Goal: Task Accomplishment & Management: Complete application form

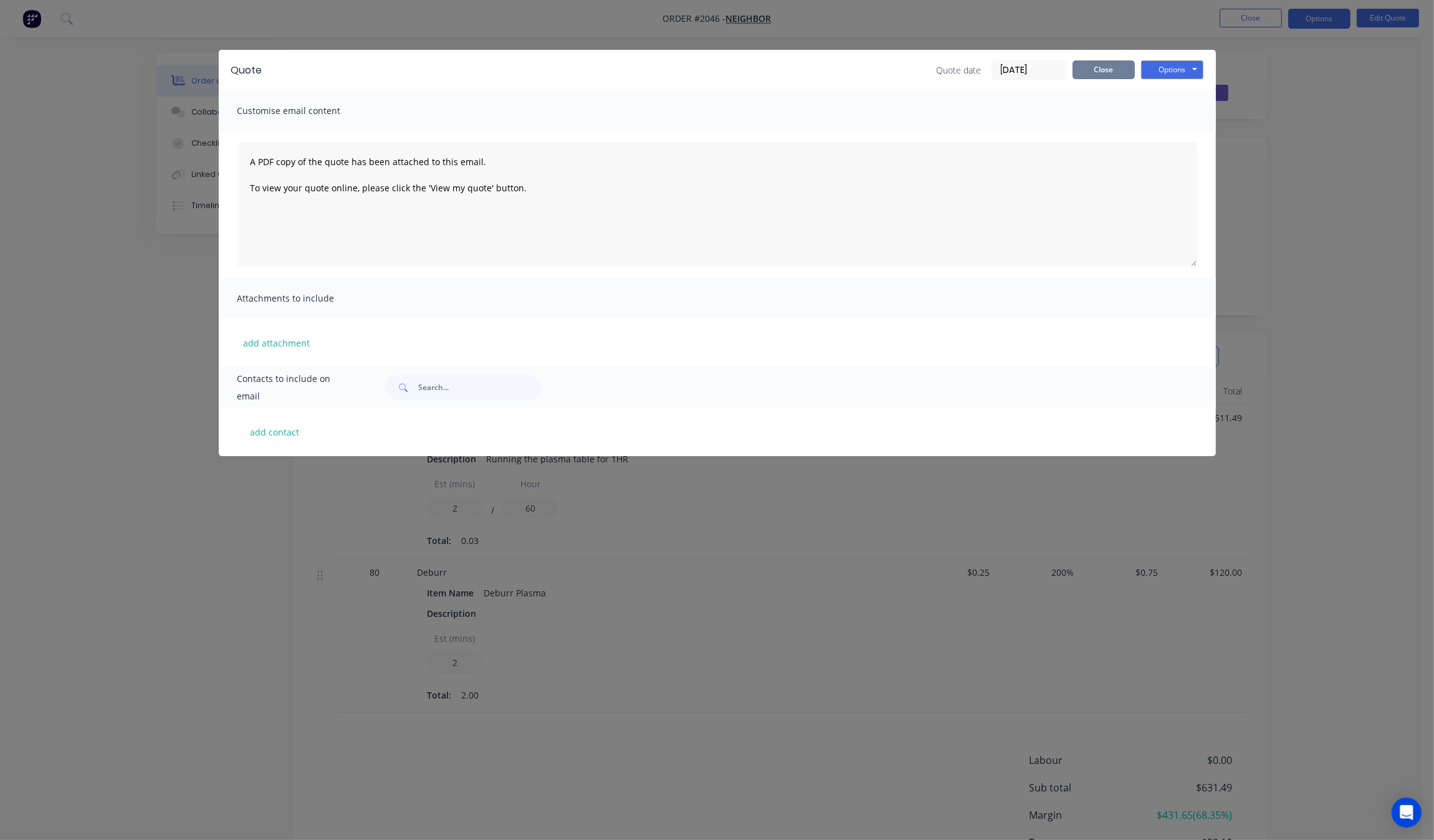
click at [1104, 70] on button "Close" at bounding box center [1104, 70] width 63 height 19
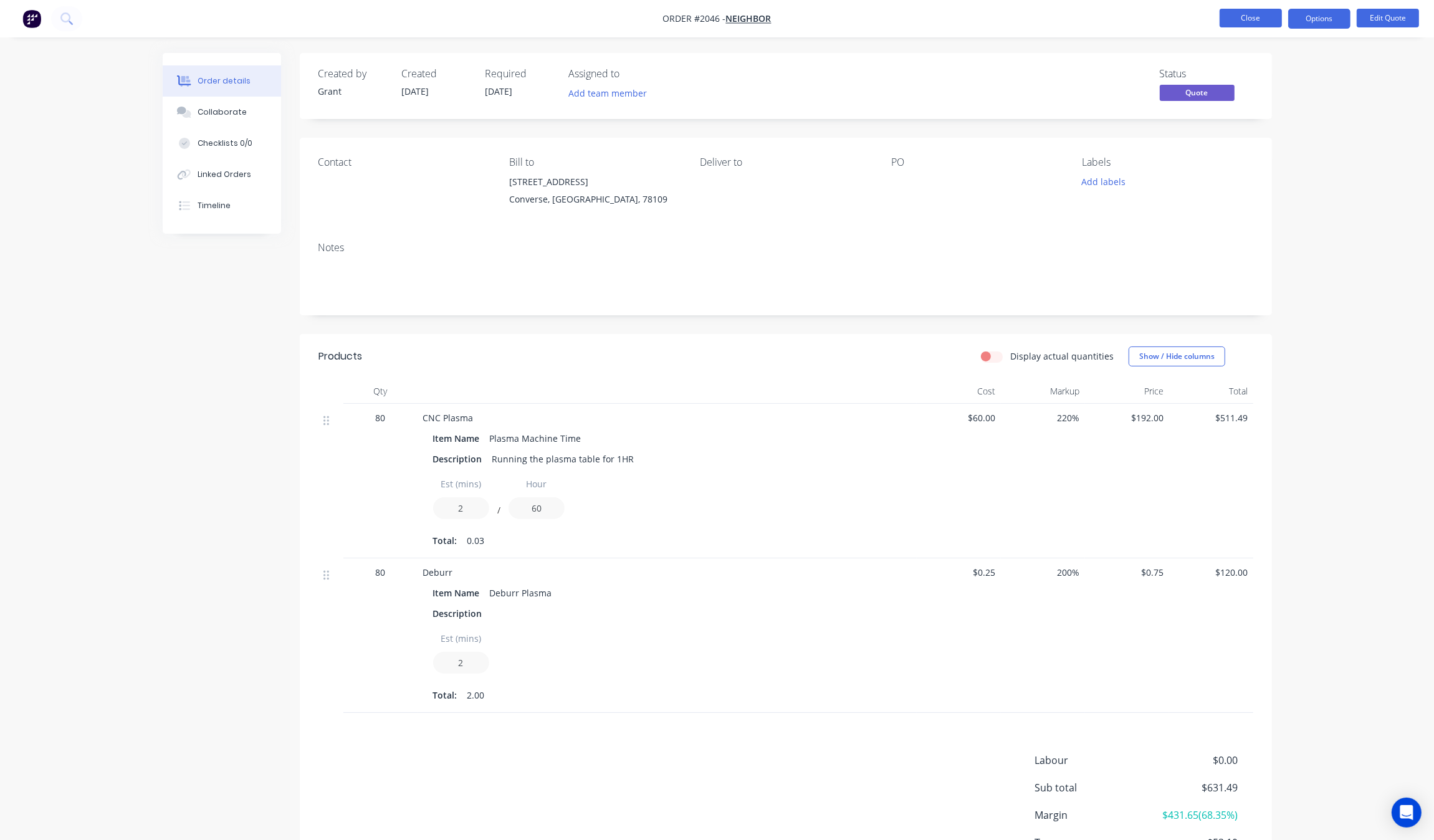
click at [1248, 18] on button "Close" at bounding box center [1251, 18] width 63 height 19
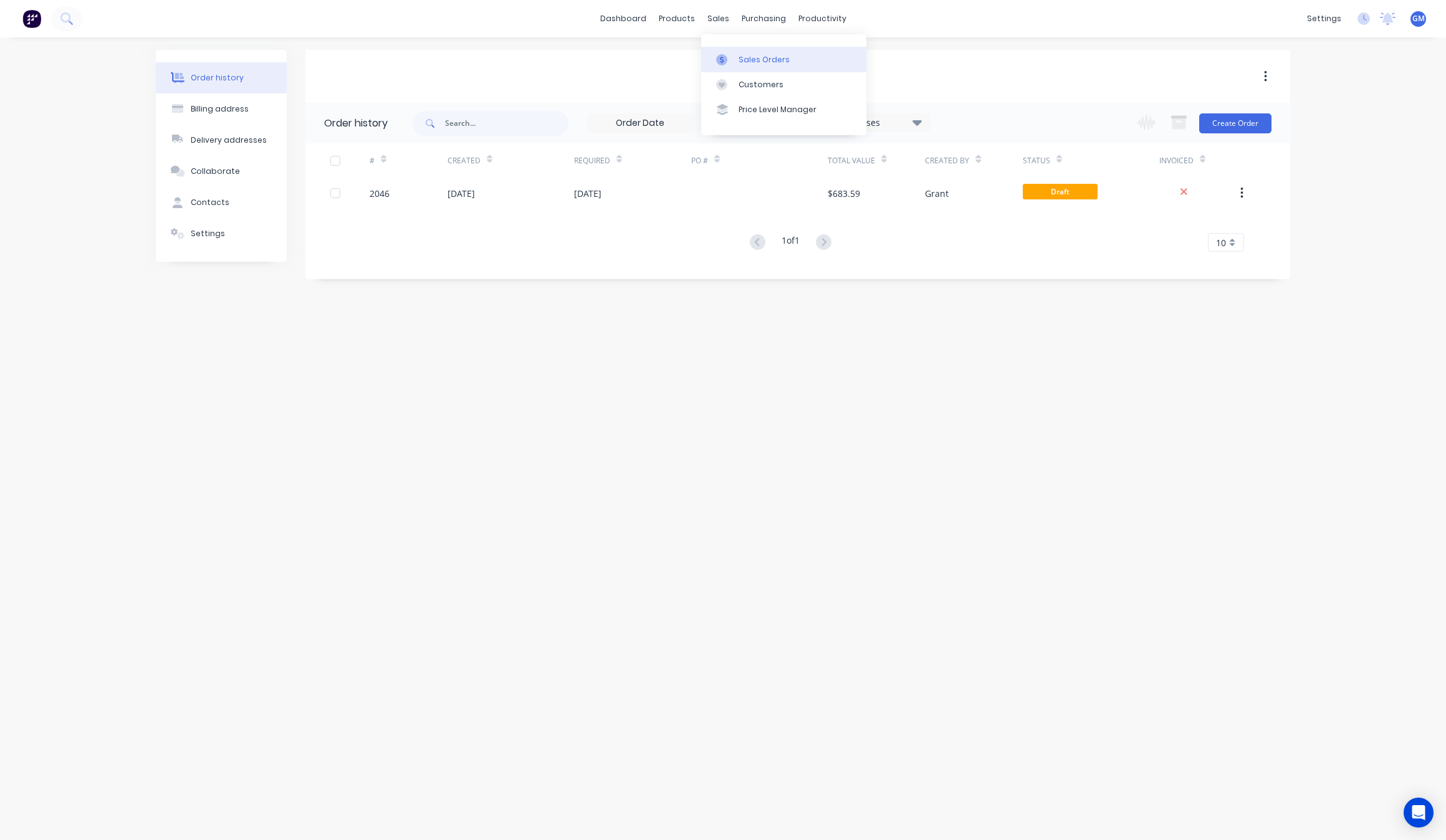
click at [734, 61] on div at bounding box center [724, 59] width 19 height 11
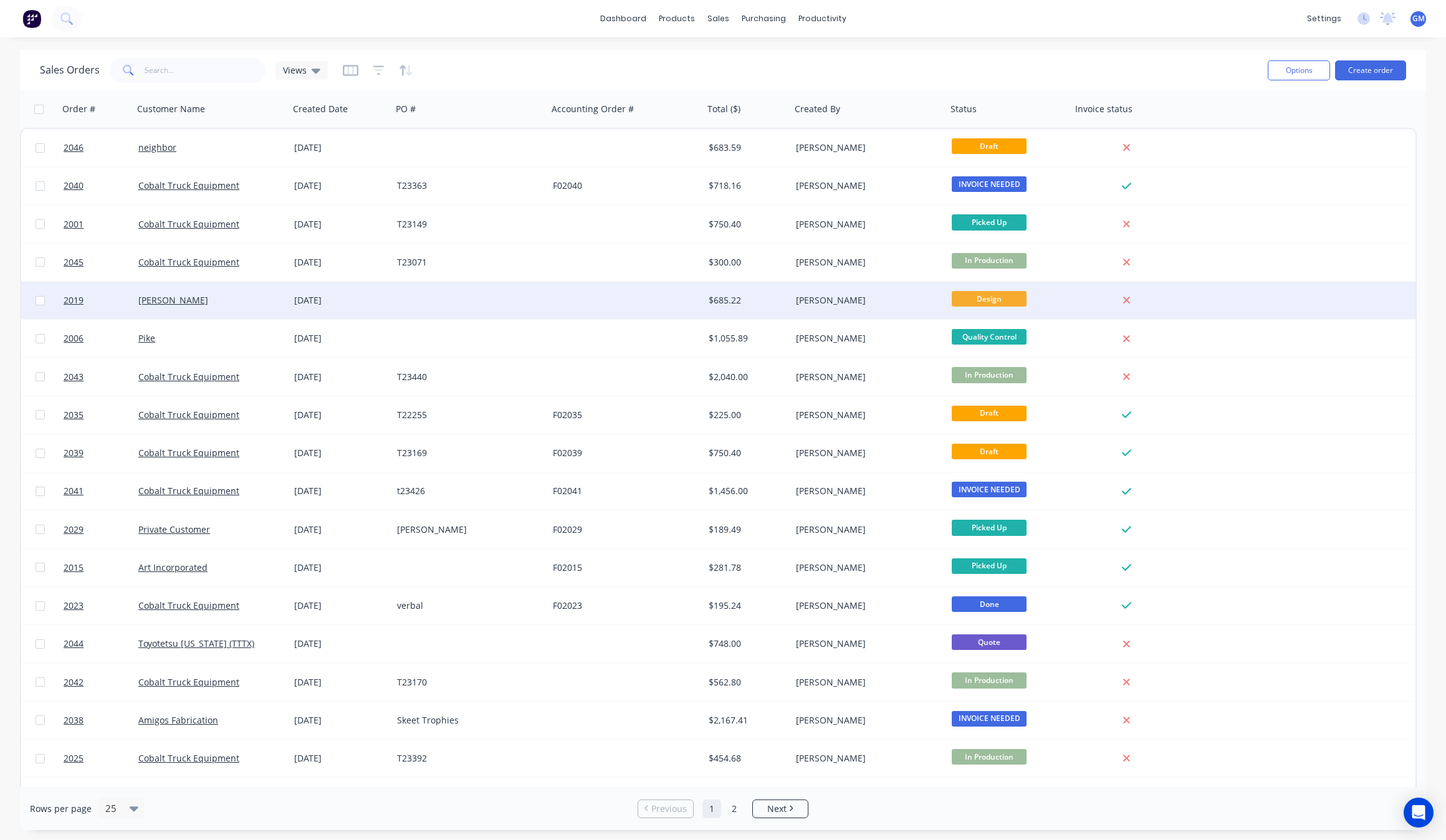
click at [231, 288] on div "[PERSON_NAME]" at bounding box center [211, 300] width 156 height 37
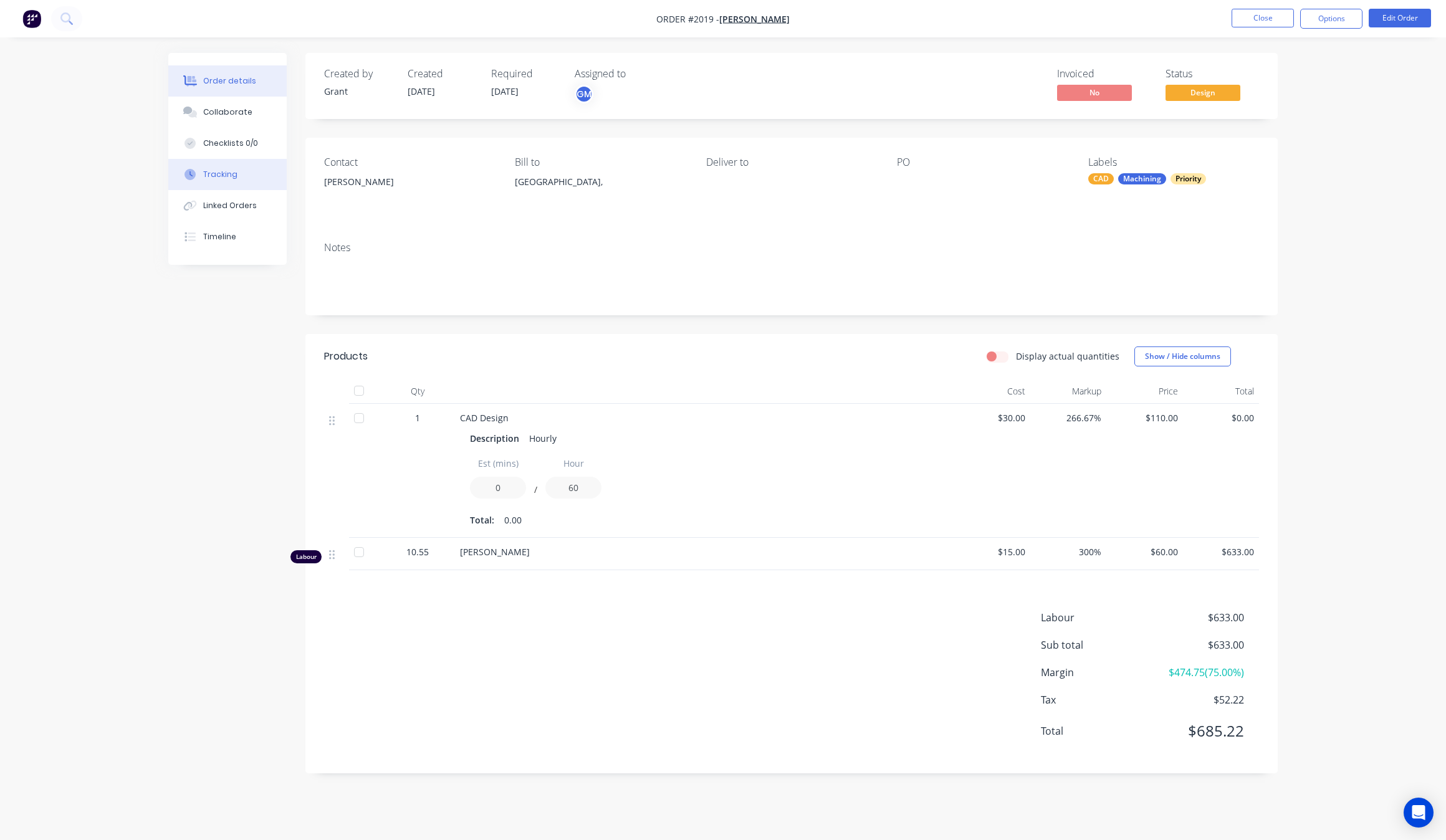
click at [208, 175] on div "Tracking" at bounding box center [220, 173] width 34 height 11
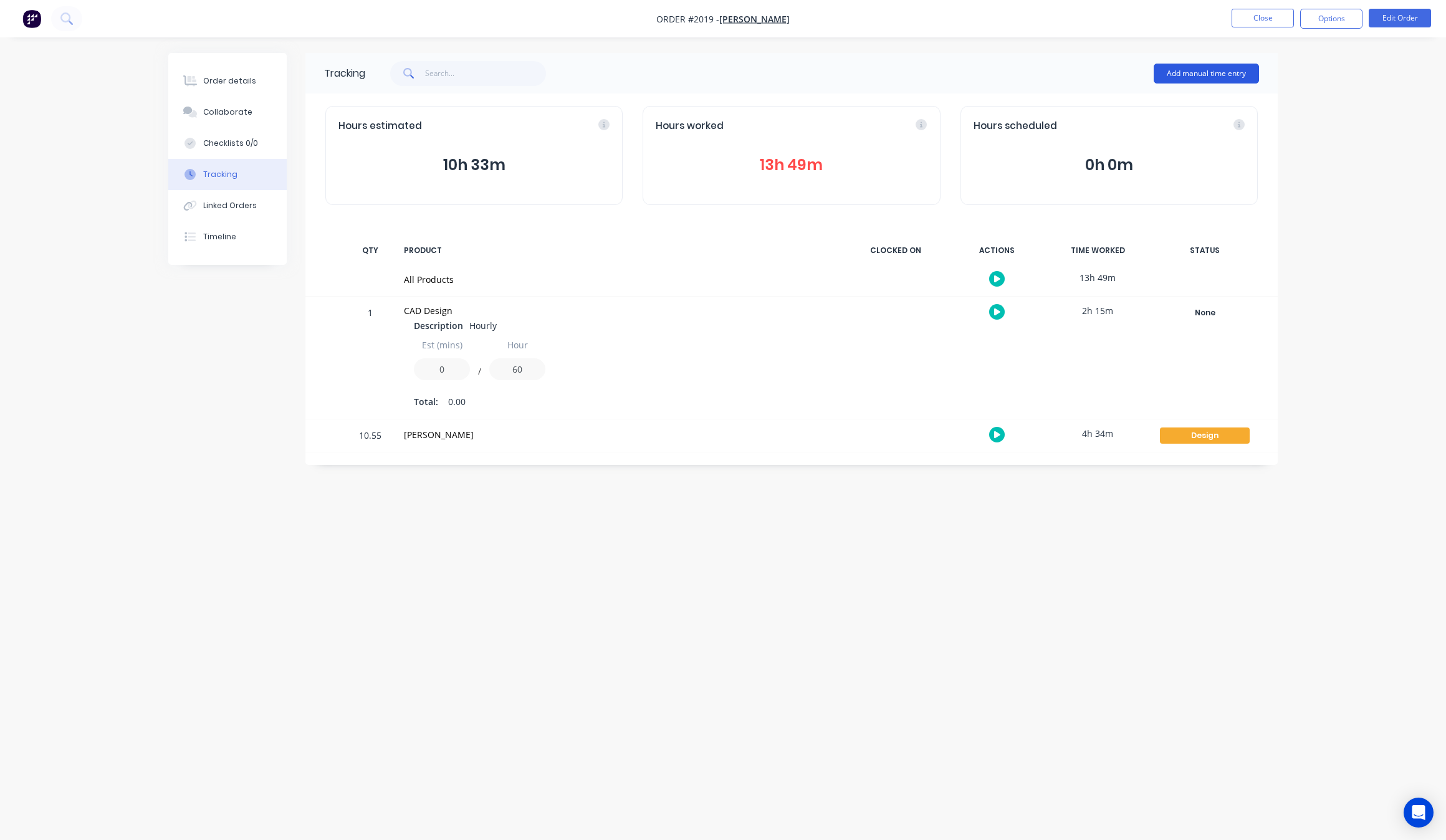
click at [1227, 68] on button "Add manual time entry" at bounding box center [1206, 74] width 105 height 20
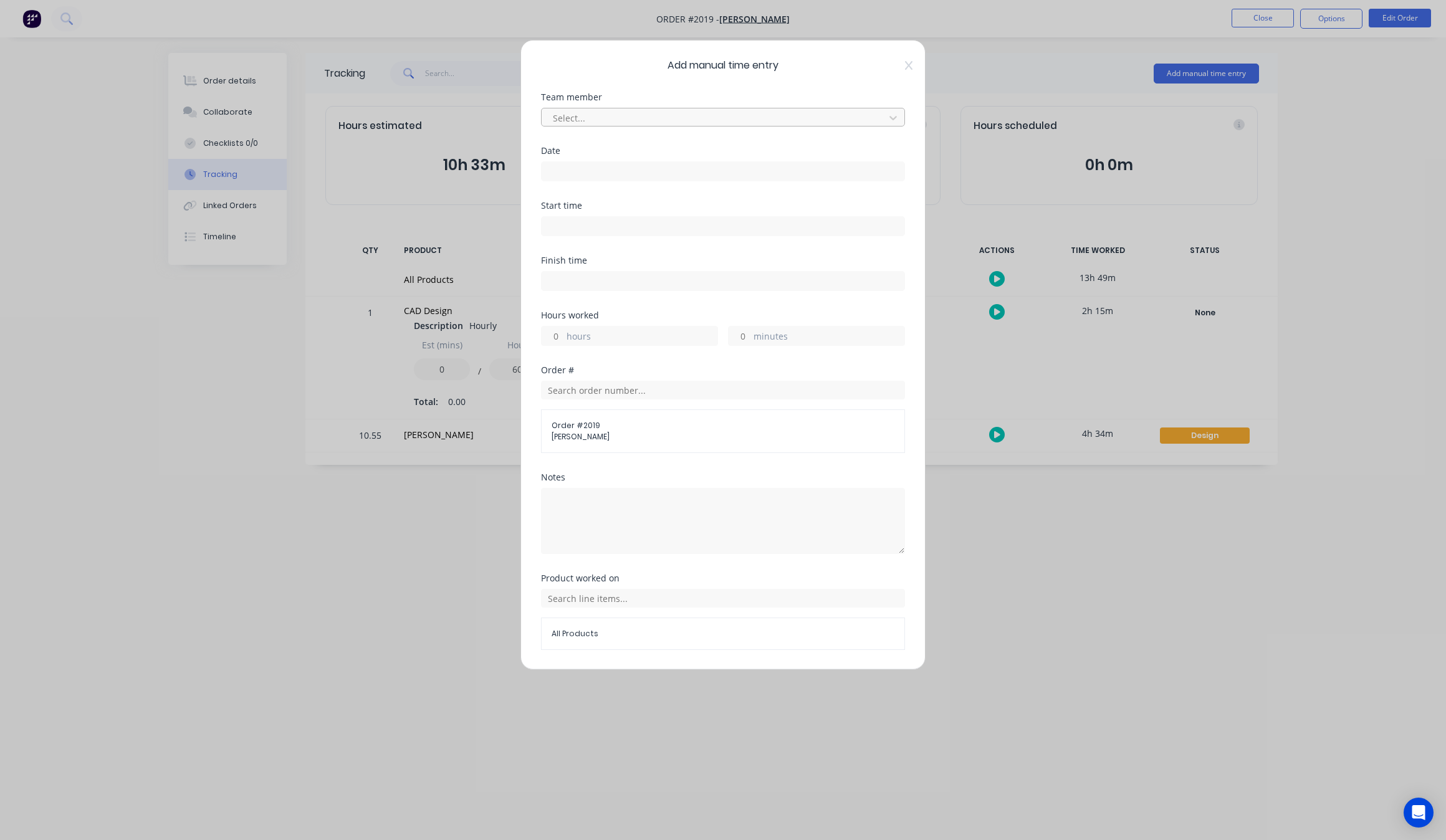
click at [621, 118] on div at bounding box center [715, 119] width 326 height 16
click at [603, 164] on div "[PERSON_NAME]" at bounding box center [717, 169] width 352 height 24
click at [634, 321] on div "Hours worked hours minutes" at bounding box center [723, 328] width 364 height 35
click at [630, 337] on label "hours" at bounding box center [642, 337] width 151 height 16
click at [564, 337] on input "hours" at bounding box center [552, 335] width 22 height 19
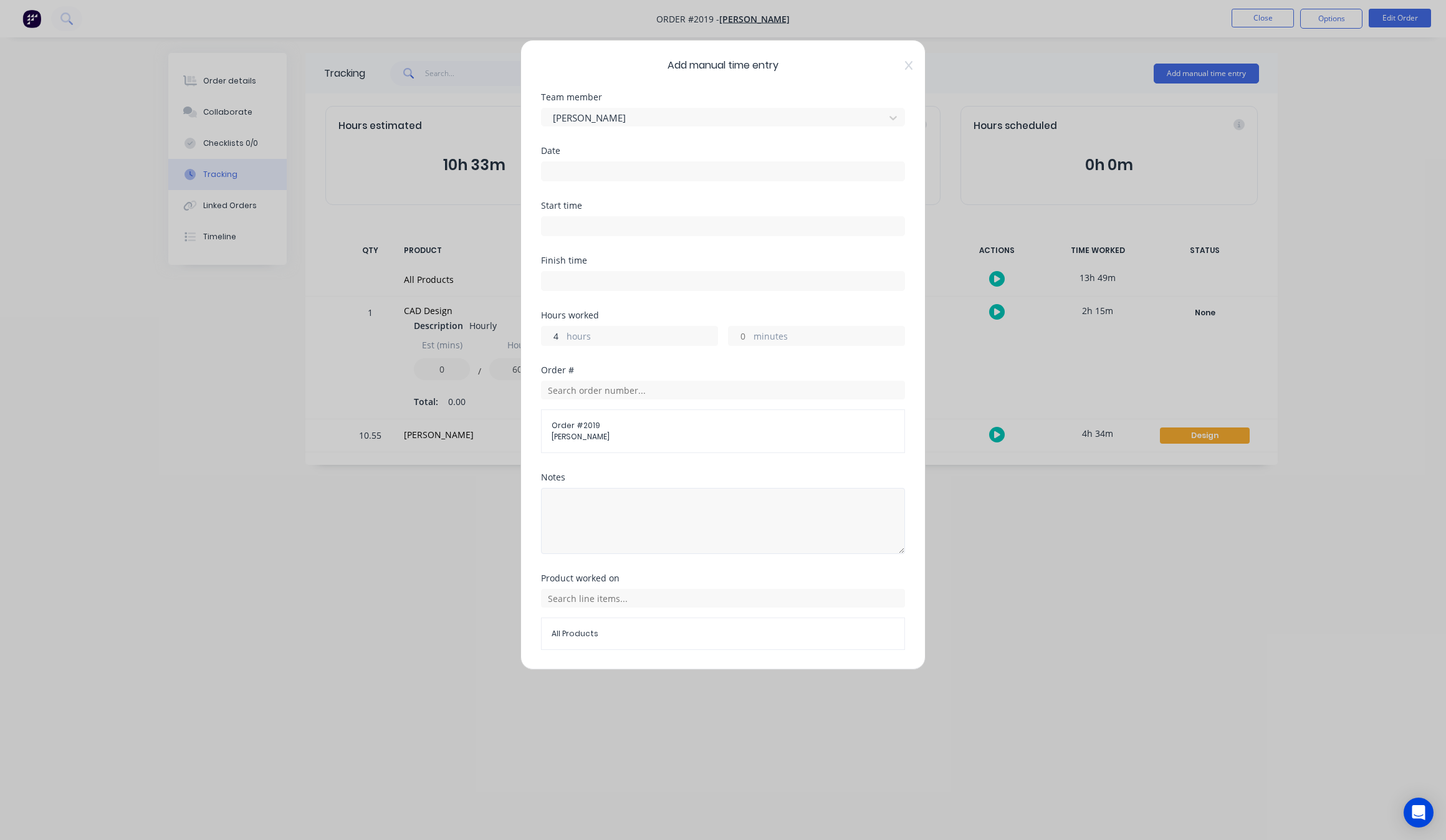
type input "4"
click at [612, 550] on textarea at bounding box center [723, 520] width 364 height 66
click at [631, 224] on input at bounding box center [723, 225] width 363 height 19
type input "04:40 PM"
click at [622, 177] on input at bounding box center [723, 171] width 363 height 19
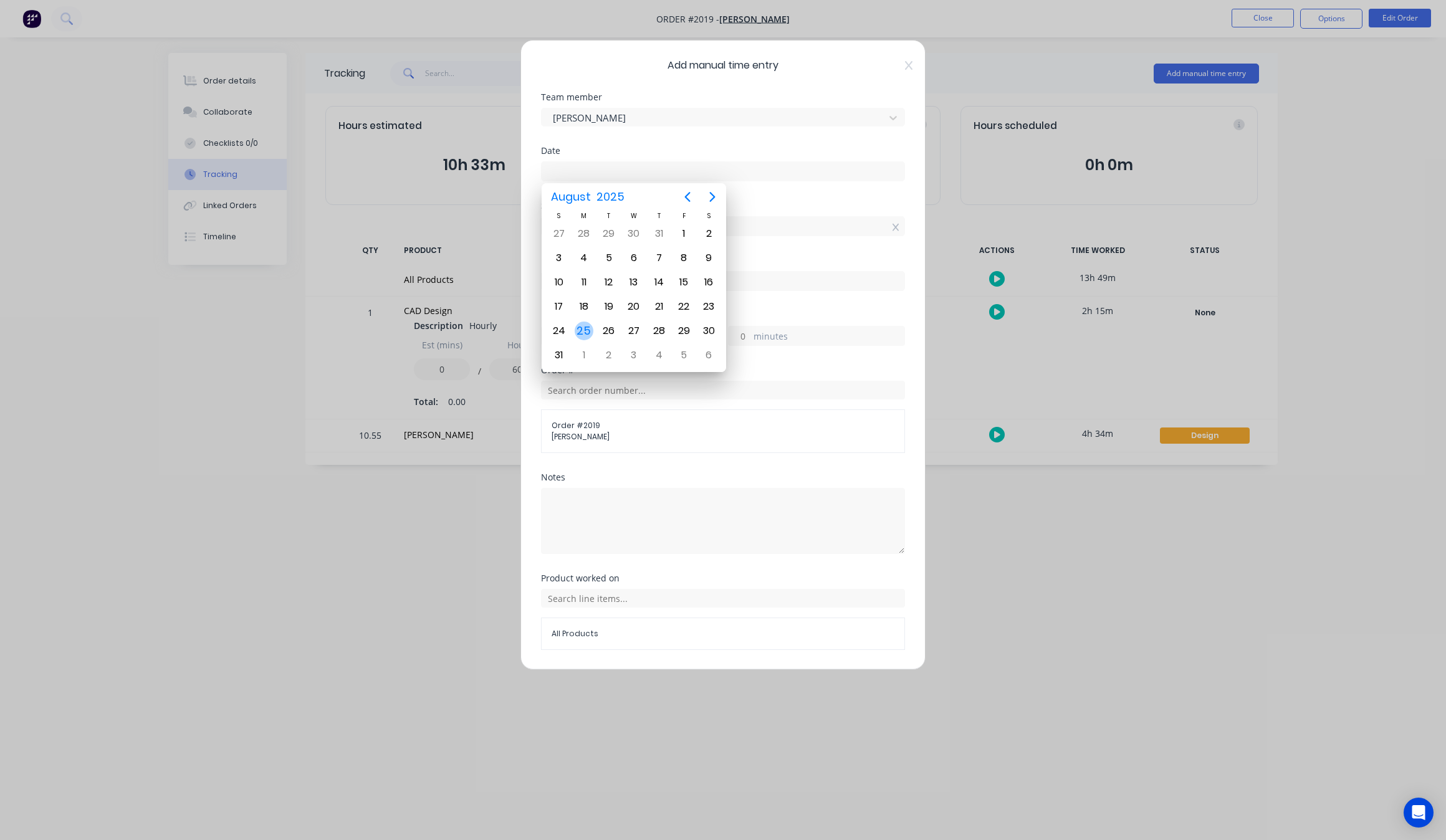
click at [587, 327] on div "25" at bounding box center [583, 330] width 19 height 19
type input "[DATE]"
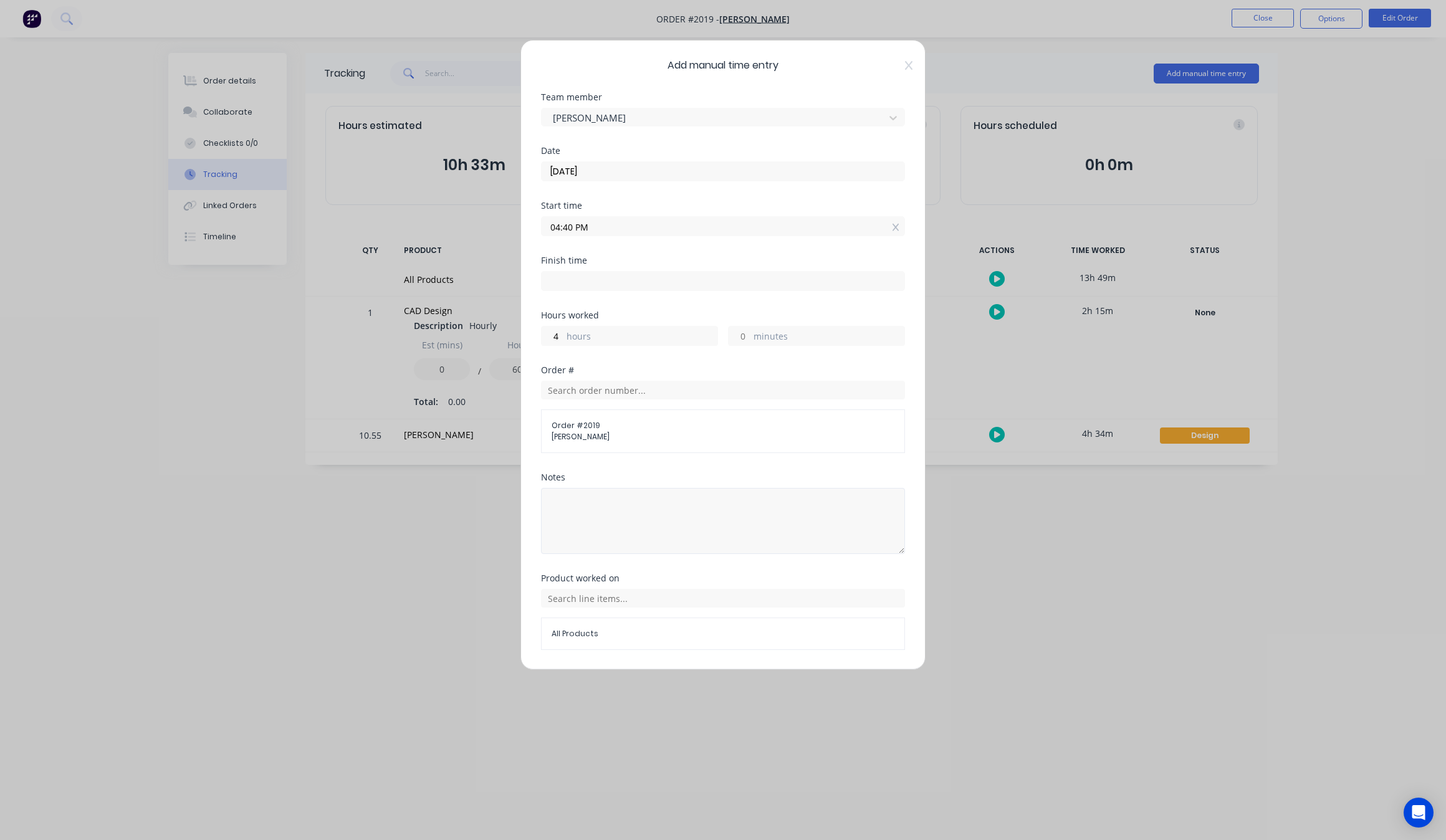
scroll to position [40, 0]
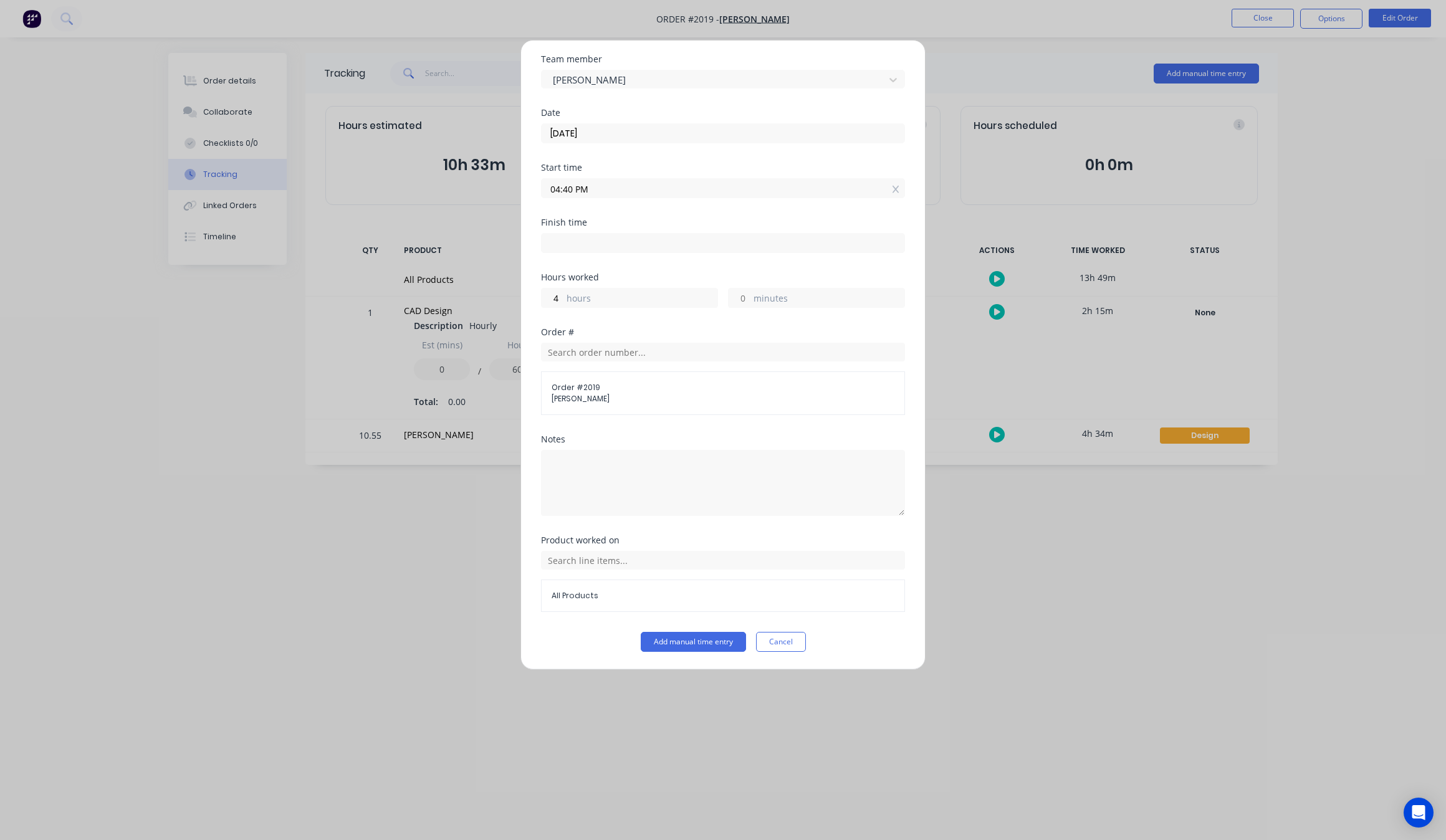
click at [625, 185] on input "04:40 PM" at bounding box center [723, 187] width 363 height 19
click at [598, 242] on div "00" at bounding box center [601, 253] width 30 height 22
type input "12:00 PM"
click at [695, 630] on div "Product worked on All Products" at bounding box center [723, 584] width 364 height 96
click at [692, 650] on button "Add manual time entry" at bounding box center [693, 642] width 105 height 20
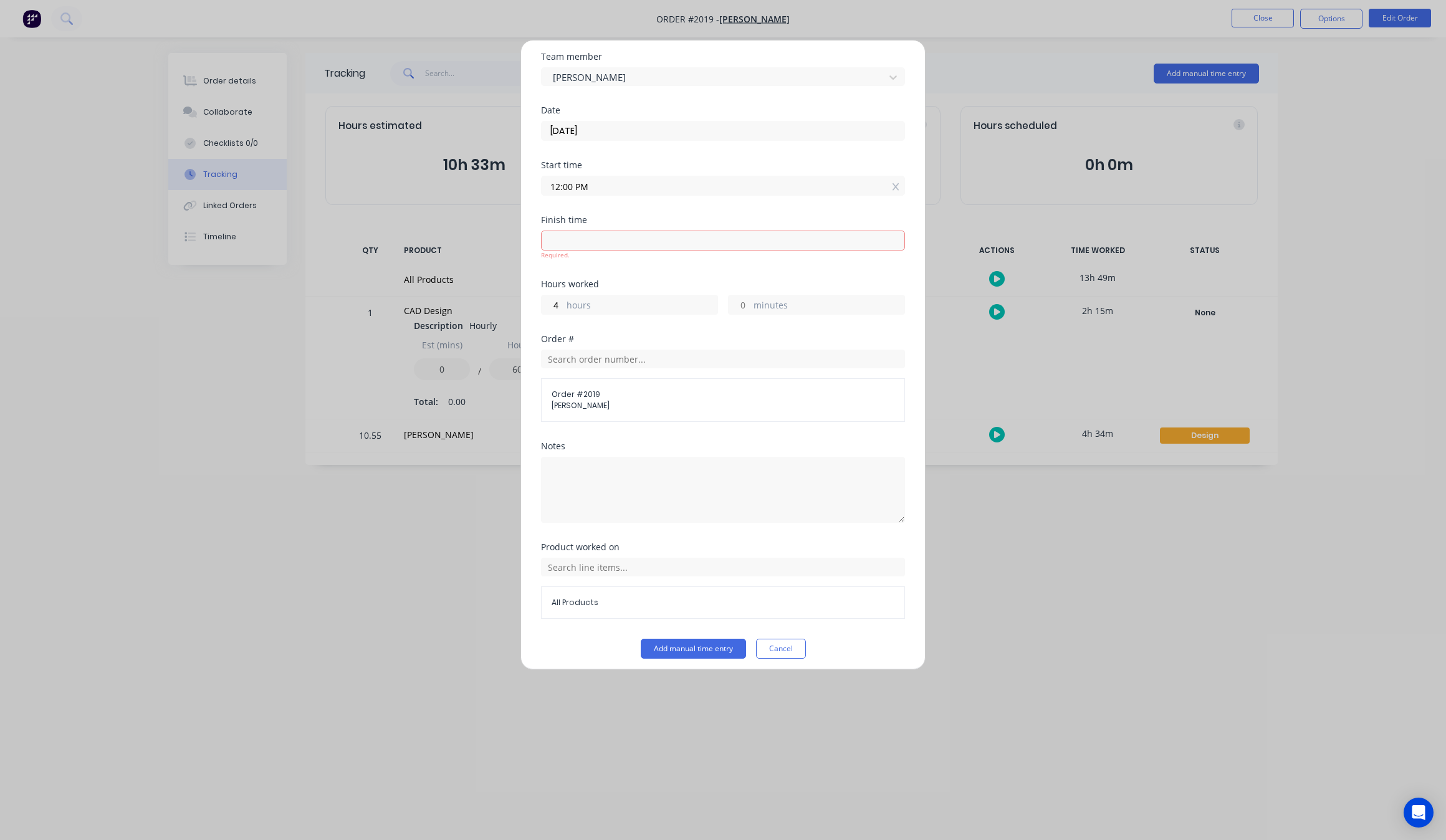
click at [613, 233] on input at bounding box center [723, 240] width 363 height 19
type input "04:40 PM"
type input "40"
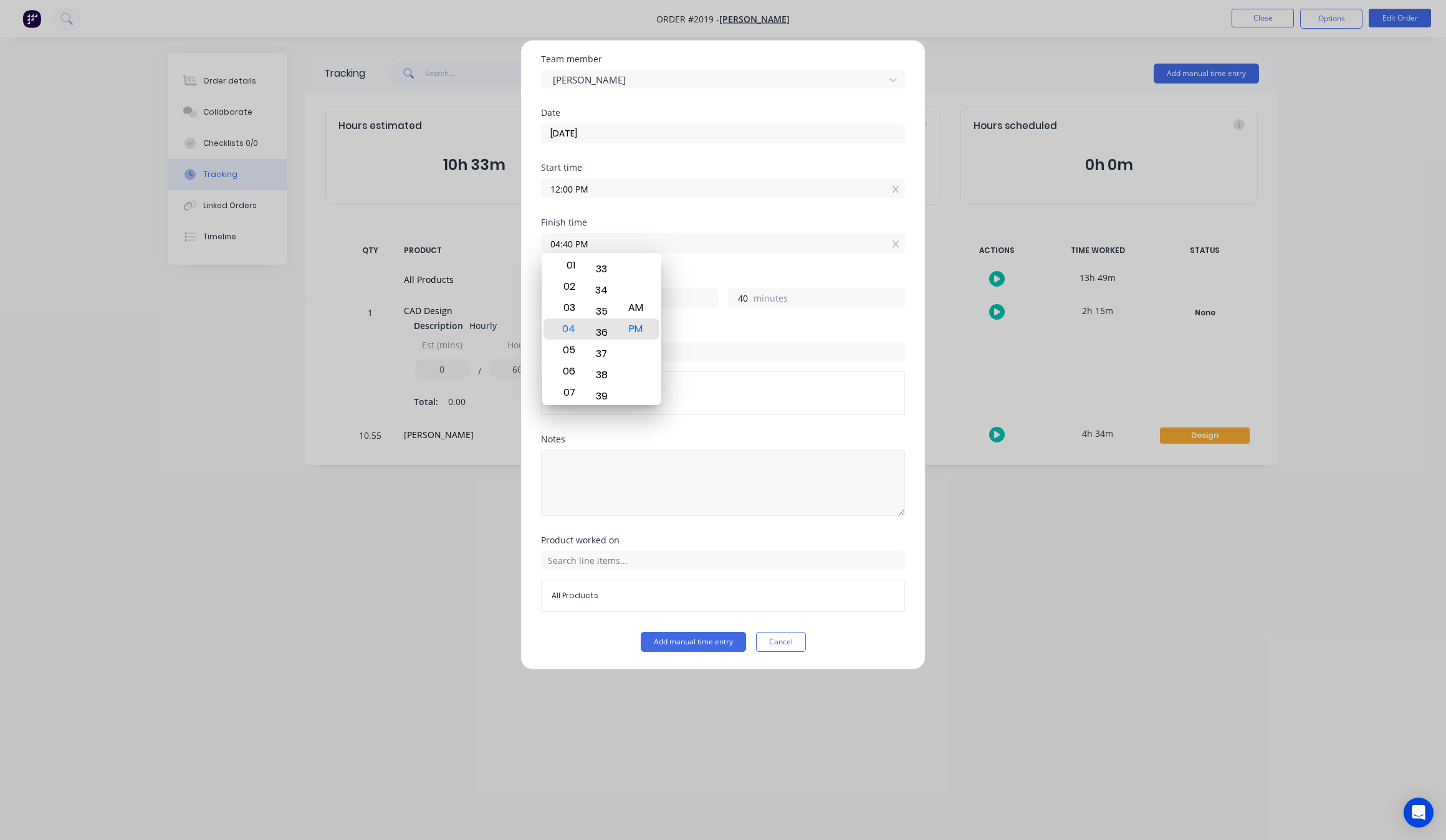
drag, startPoint x: 605, startPoint y: 332, endPoint x: 603, endPoint y: 477, distance: 145.0
click at [603, 477] on body "Order #2019 - [PERSON_NAME] Close Options Edit Order Order details Collaborate …" at bounding box center [723, 420] width 1446 height 840
type input "04:33 PM"
type input "33"
drag, startPoint x: 608, startPoint y: 327, endPoint x: 594, endPoint y: 420, distance: 94.0
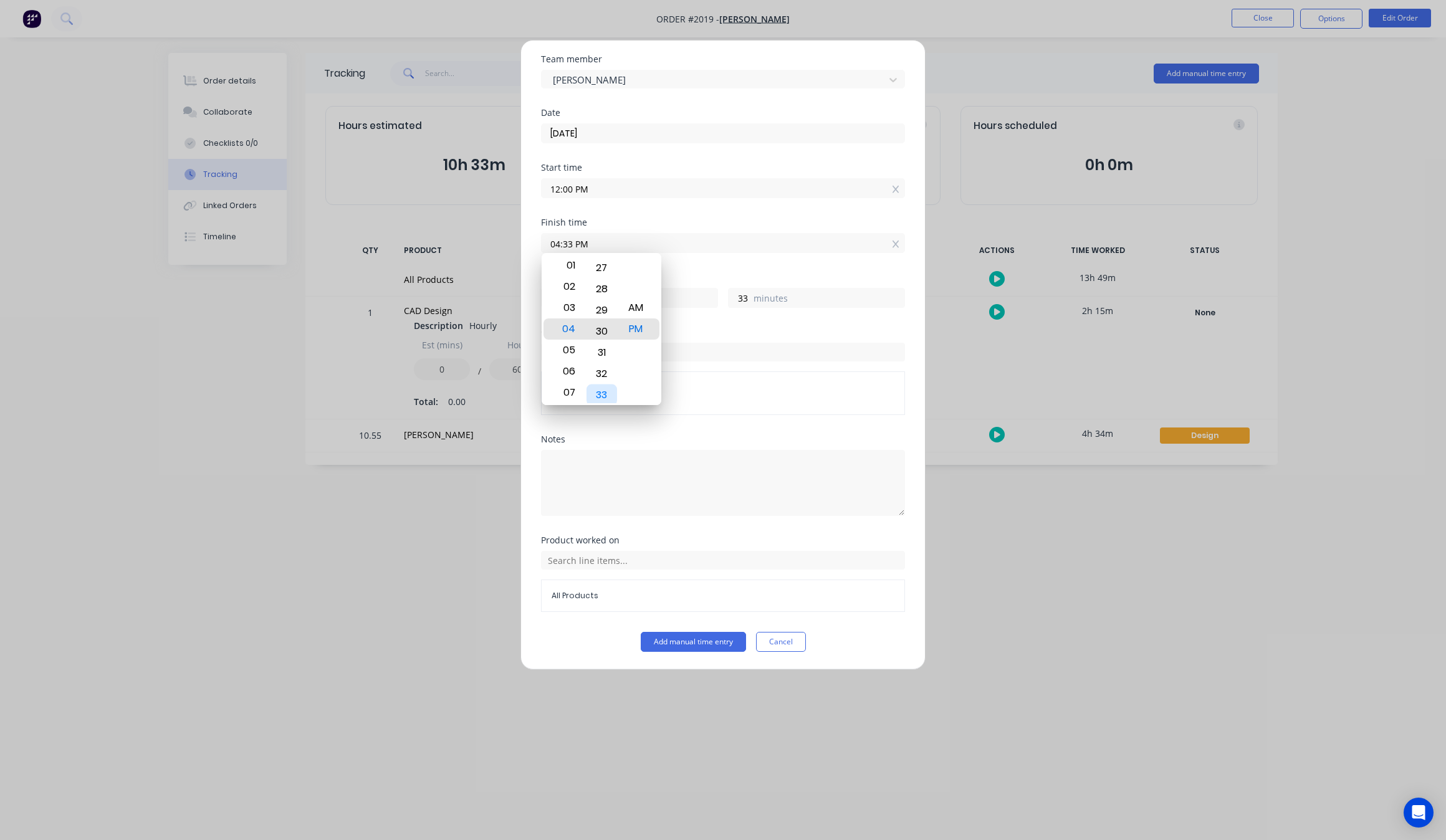
click at [596, 435] on body "Order #2019 - [PERSON_NAME] Close Options Edit Order Order details Collaborate …" at bounding box center [723, 420] width 1446 height 840
type input "04:27 PM"
type input "27"
type input "04:30 PM"
type input "30"
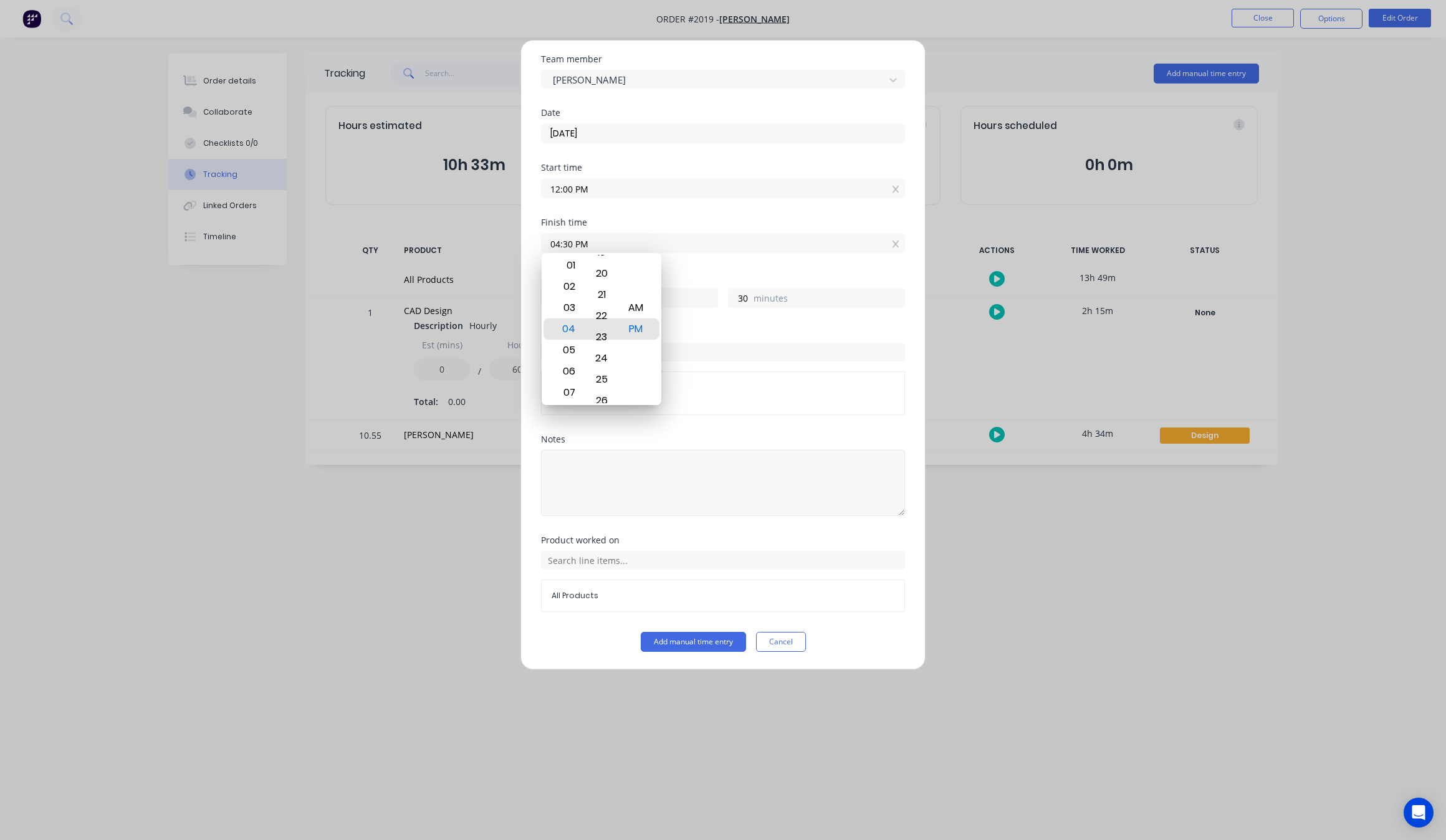
drag, startPoint x: 601, startPoint y: 297, endPoint x: 598, endPoint y: 456, distance: 159.0
click at [598, 456] on body "Order #2019 - [PERSON_NAME] Close Options Edit Order Order details Collaborate …" at bounding box center [723, 420] width 1446 height 840
type input "04:22 PM"
type input "22"
drag, startPoint x: 600, startPoint y: 306, endPoint x: 606, endPoint y: 366, distance: 60.3
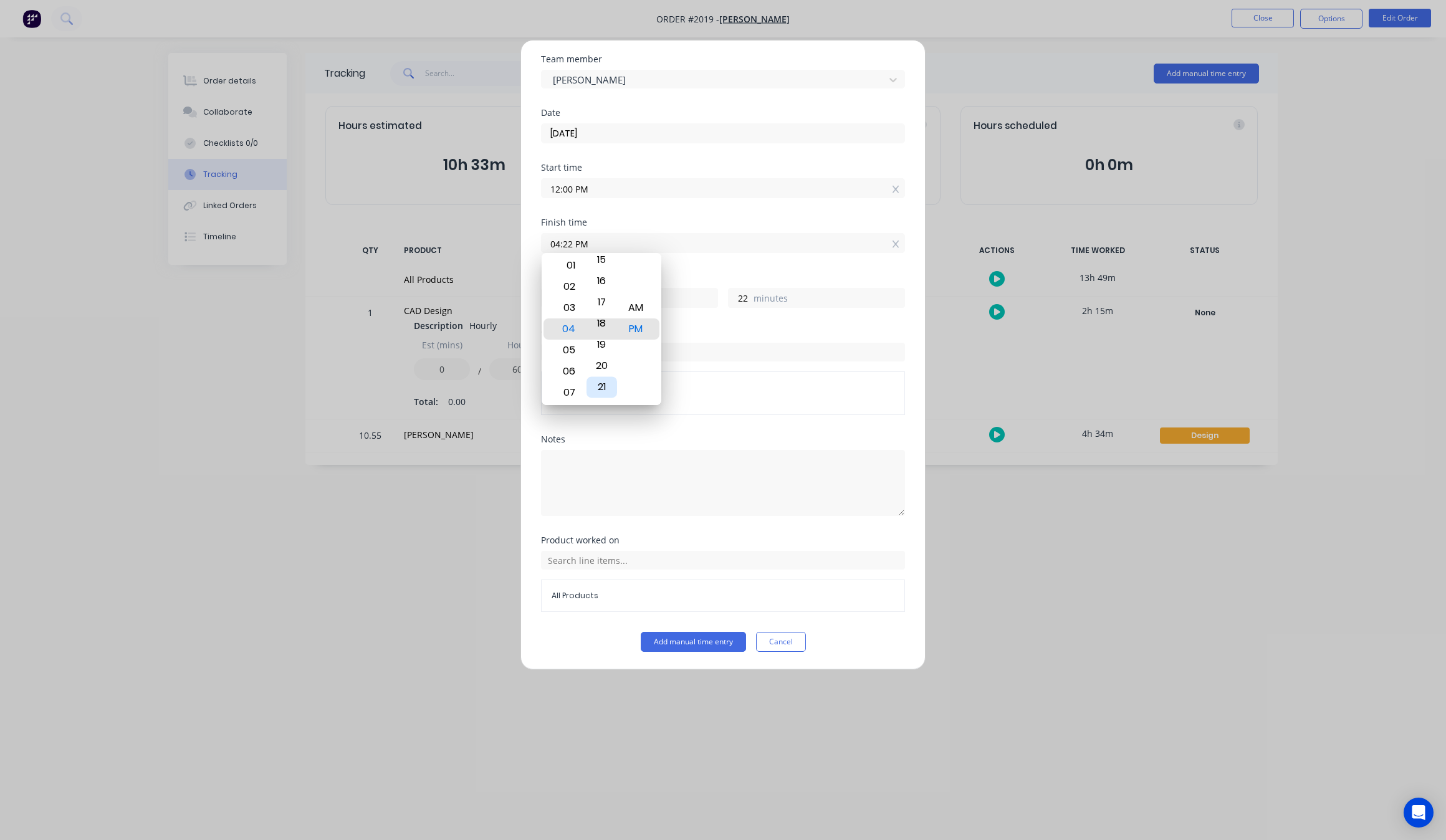
click at [606, 396] on div "21" at bounding box center [601, 388] width 30 height 22
type input "04:17 PM"
type input "17"
drag, startPoint x: 606, startPoint y: 300, endPoint x: 600, endPoint y: 409, distance: 109.2
click at [599, 434] on body "Order #2019 - [PERSON_NAME] Close Options Edit Order Order details Collaborate …" at bounding box center [723, 420] width 1446 height 840
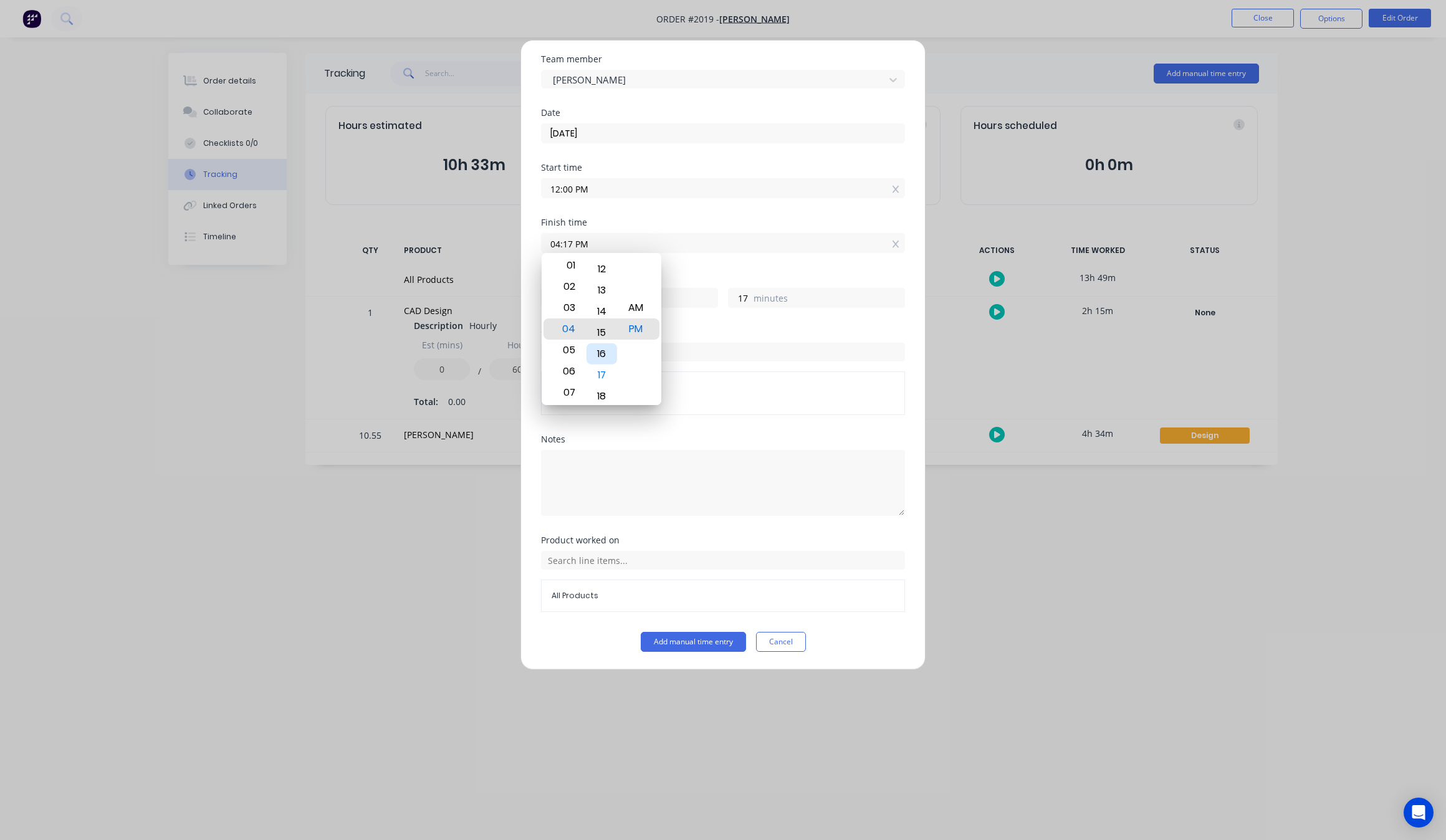
type input "04:10 PM"
type input "10"
drag, startPoint x: 614, startPoint y: 305, endPoint x: 589, endPoint y: 425, distance: 122.6
click at [589, 432] on body "Order #2019 - [PERSON_NAME] Close Options Edit Order Order details Collaborate …" at bounding box center [723, 420] width 1446 height 840
type input "04:03 PM"
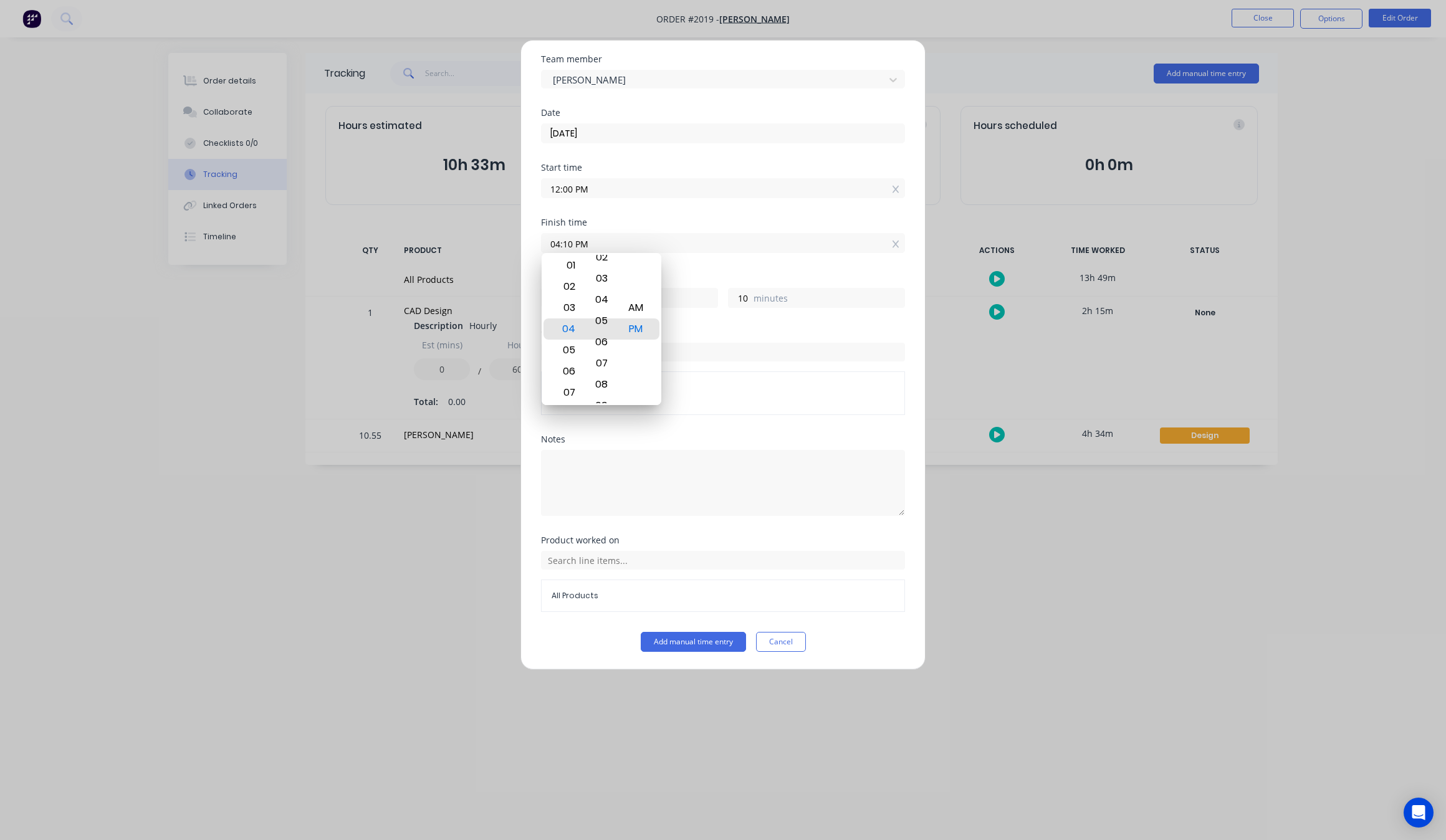
type input "3"
click at [607, 264] on div "00" at bounding box center [601, 266] width 30 height 22
type input "04:00 PM"
type input "0"
click at [723, 387] on span "Order # 2019" at bounding box center [723, 387] width 343 height 11
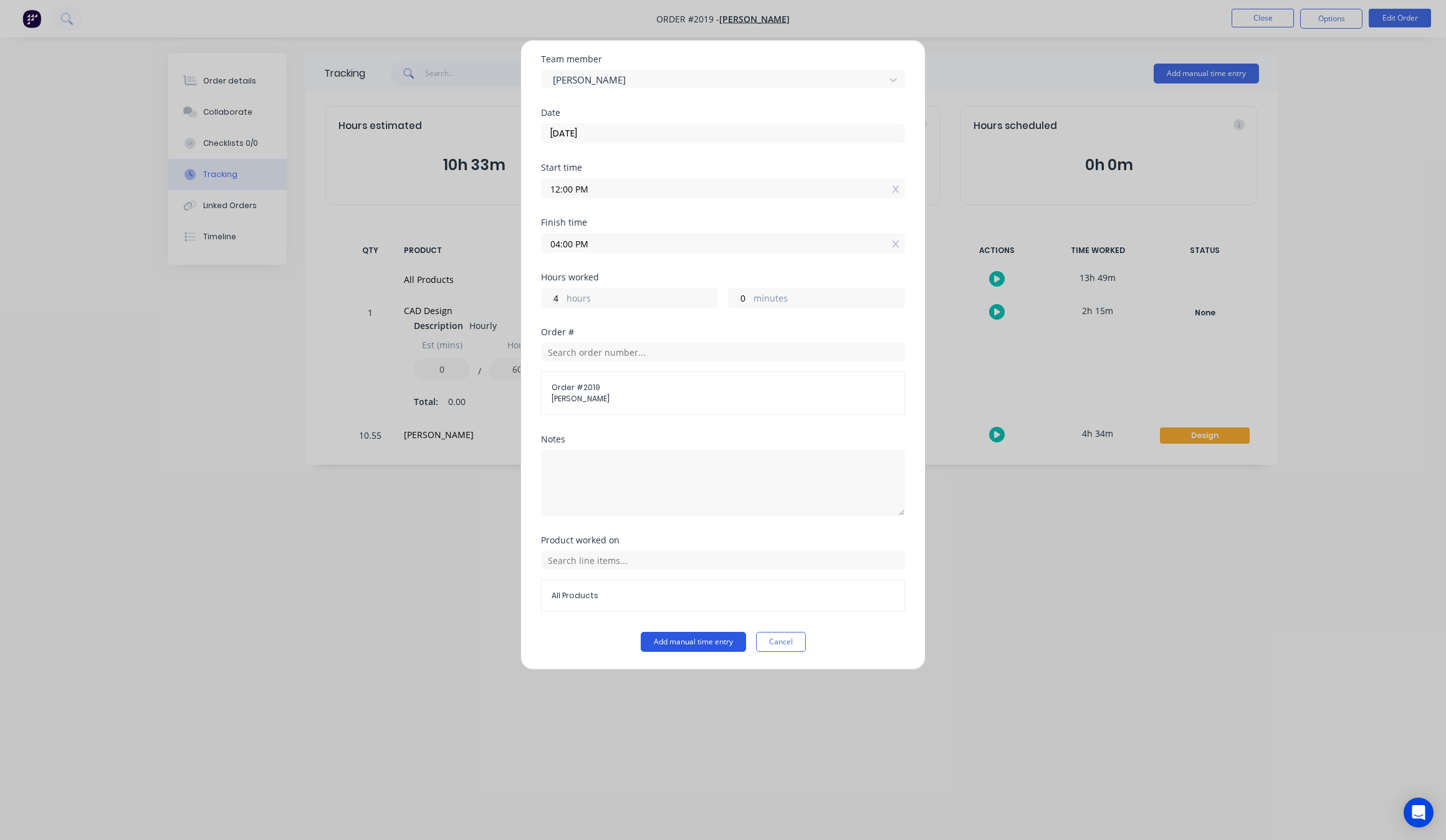
click at [679, 647] on button "Add manual time entry" at bounding box center [693, 642] width 105 height 20
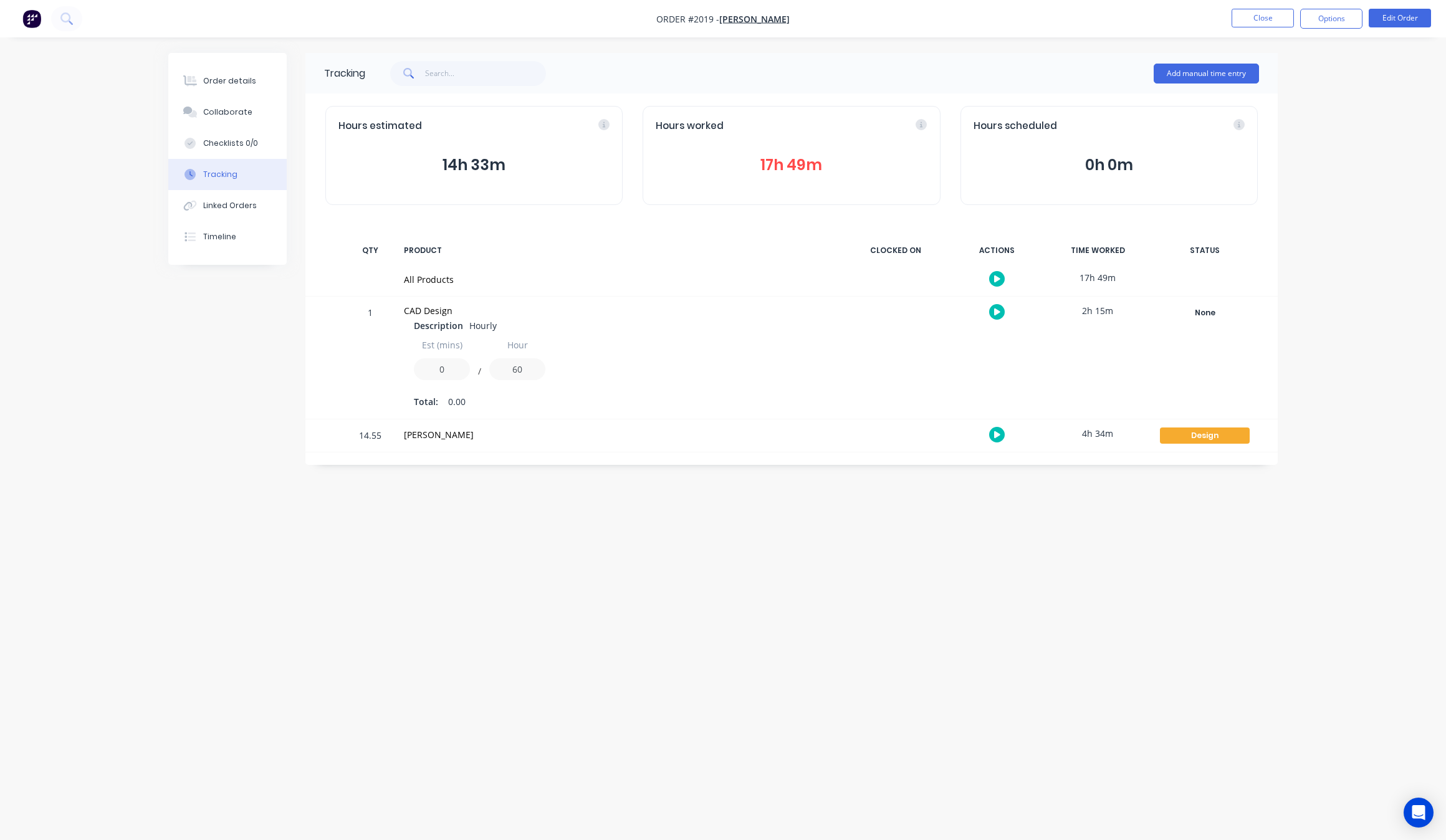
click at [573, 580] on div "Tracking Add manual time entry Hours estimated 14h 33m Hours worked 17h 49m Hou…" at bounding box center [723, 396] width 1110 height 687
